Goal: Transaction & Acquisition: Purchase product/service

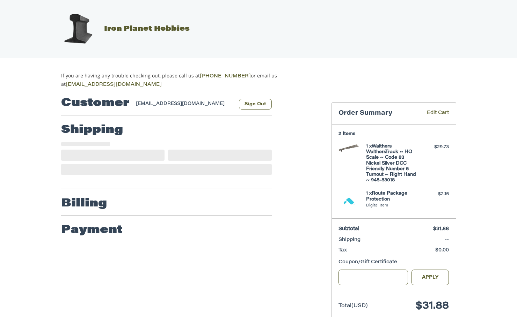
scroll to position [14, 0]
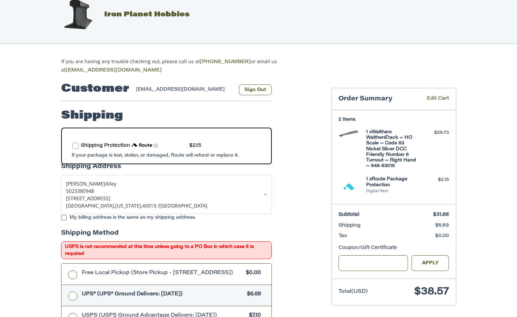
click at [75, 145] on label "route shipping protection selector element" at bounding box center [75, 146] width 6 height 6
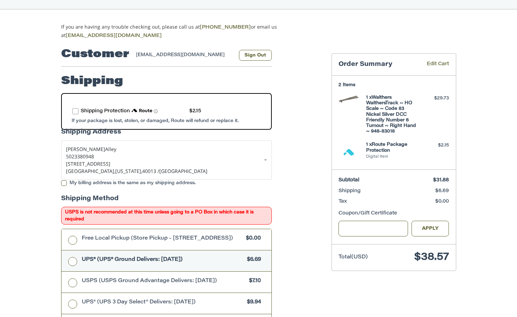
scroll to position [49, 0]
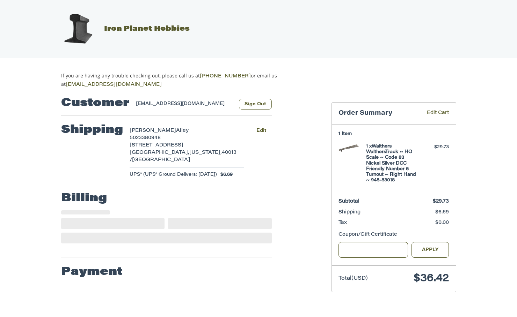
select select "**"
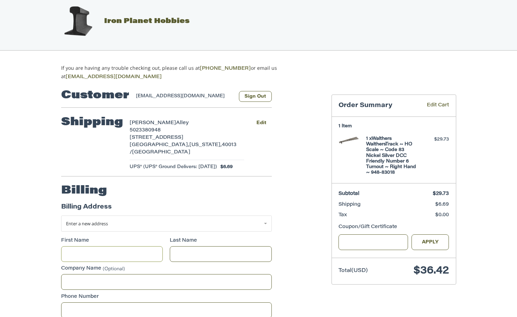
scroll to position [7, 0]
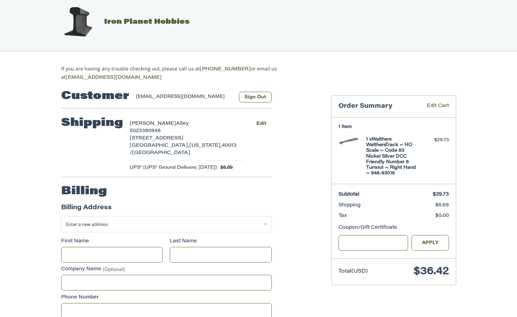
click at [104, 125] on h2 "Shipping" at bounding box center [92, 123] width 62 height 14
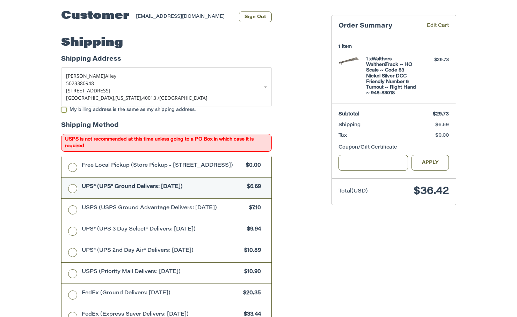
scroll to position [114, 0]
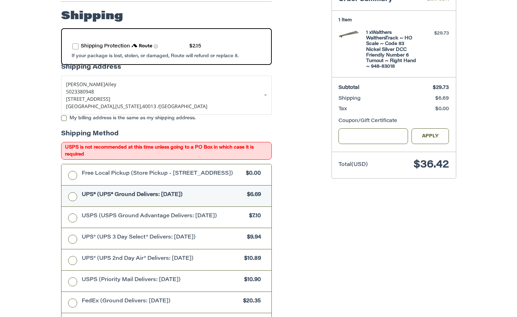
click at [133, 198] on span "UPS® (UPS® Ground Delivers: [DATE])" at bounding box center [163, 195] width 162 height 8
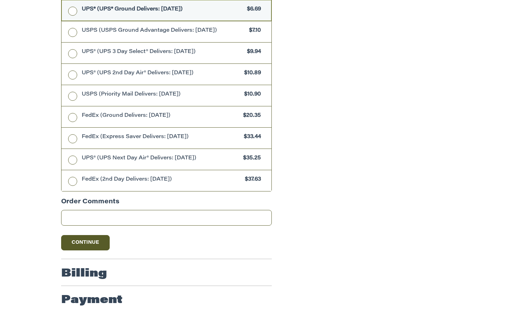
scroll to position [304, 0]
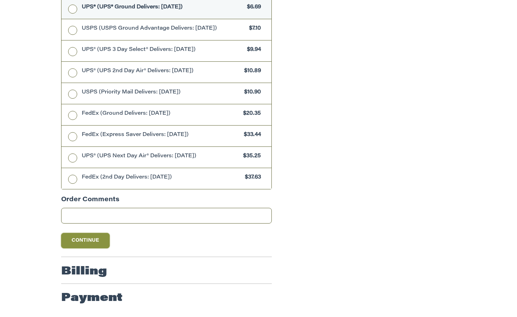
click at [69, 241] on button "Continue" at bounding box center [85, 240] width 49 height 15
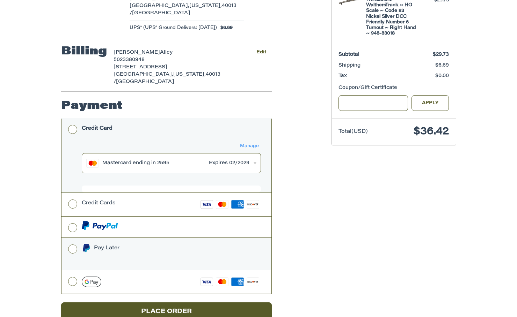
scroll to position [151, 0]
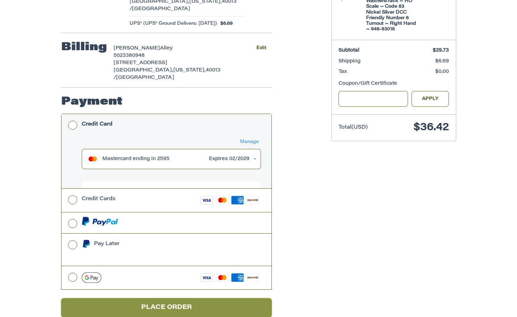
click at [101, 298] on button "Place Order" at bounding box center [166, 307] width 210 height 19
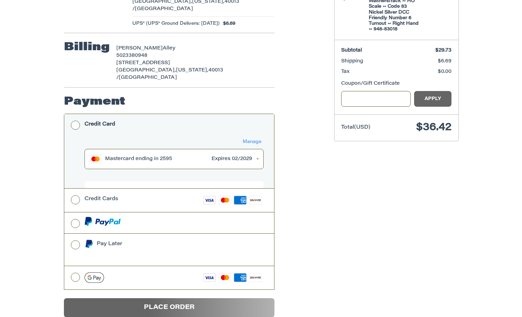
scroll to position [0, 0]
